Goal: Find specific page/section: Find specific page/section

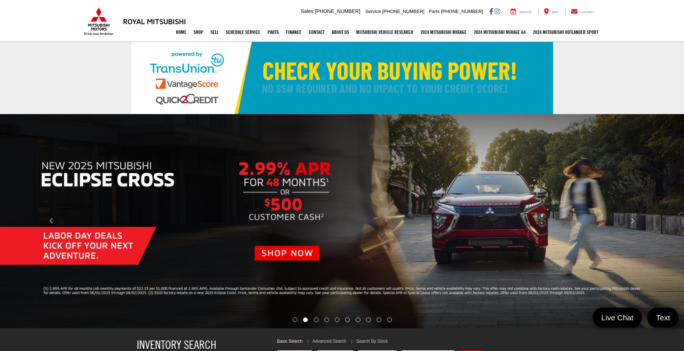
select select "Mitsubishi"
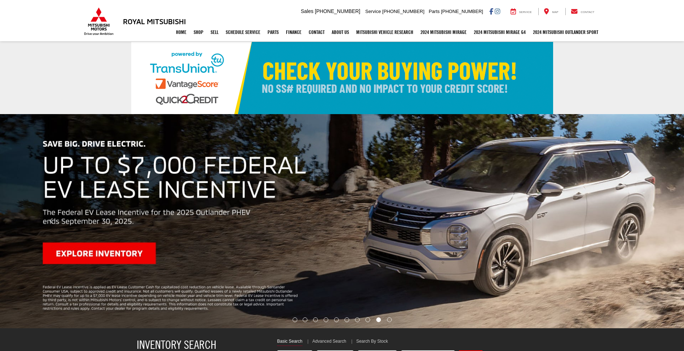
select select "Mitsubishi"
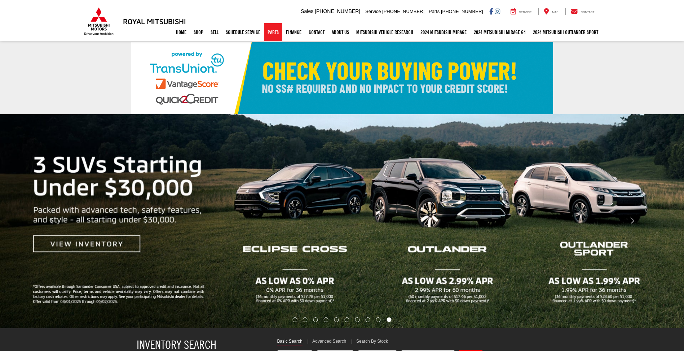
click at [267, 32] on link "Parts" at bounding box center [273, 32] width 18 height 18
click at [272, 35] on link "Parts" at bounding box center [273, 32] width 18 height 18
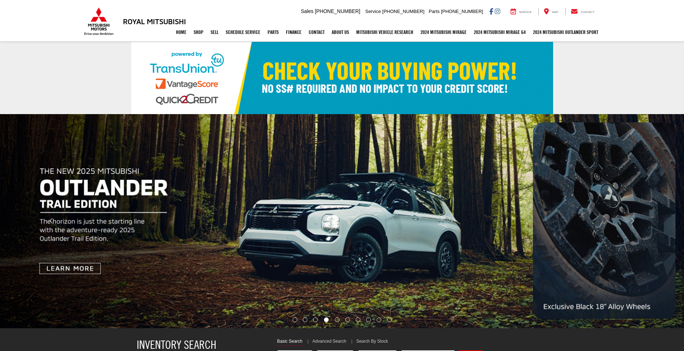
click at [101, 27] on div "Home Shop Shop New Vehicles Pre-Owned Vehicles New Specials Demo Specials Sell …" at bounding box center [342, 32] width 519 height 18
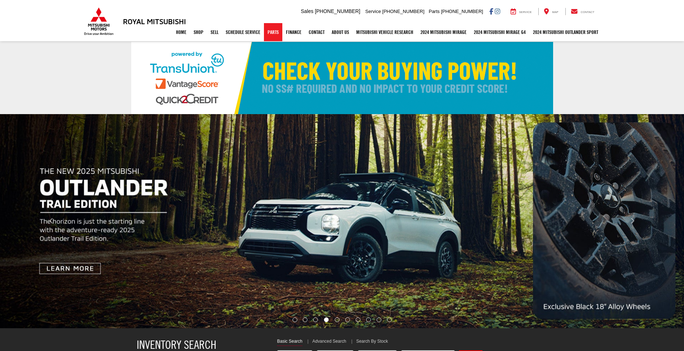
click at [268, 33] on link "Parts" at bounding box center [273, 32] width 18 height 18
